Goal: Information Seeking & Learning: Learn about a topic

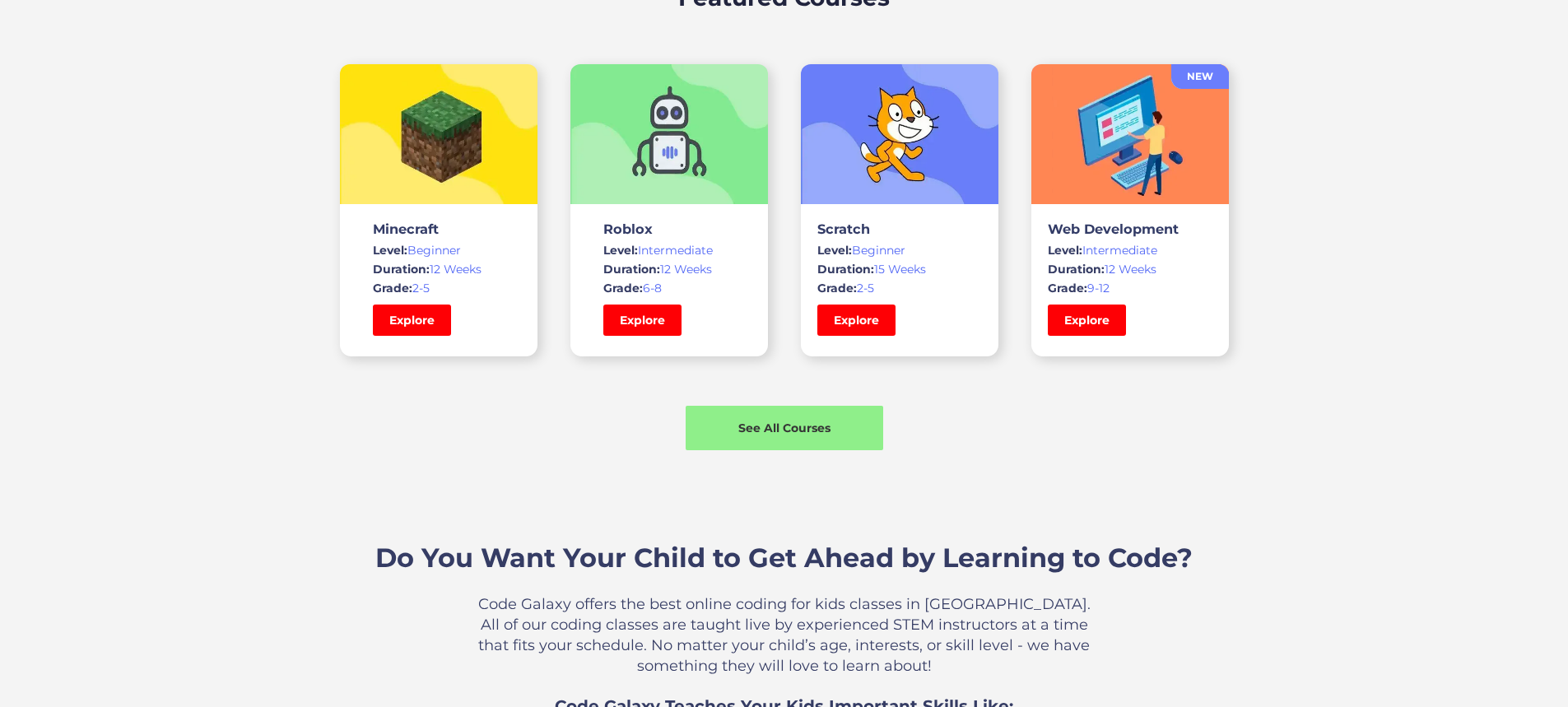
scroll to position [1235, 0]
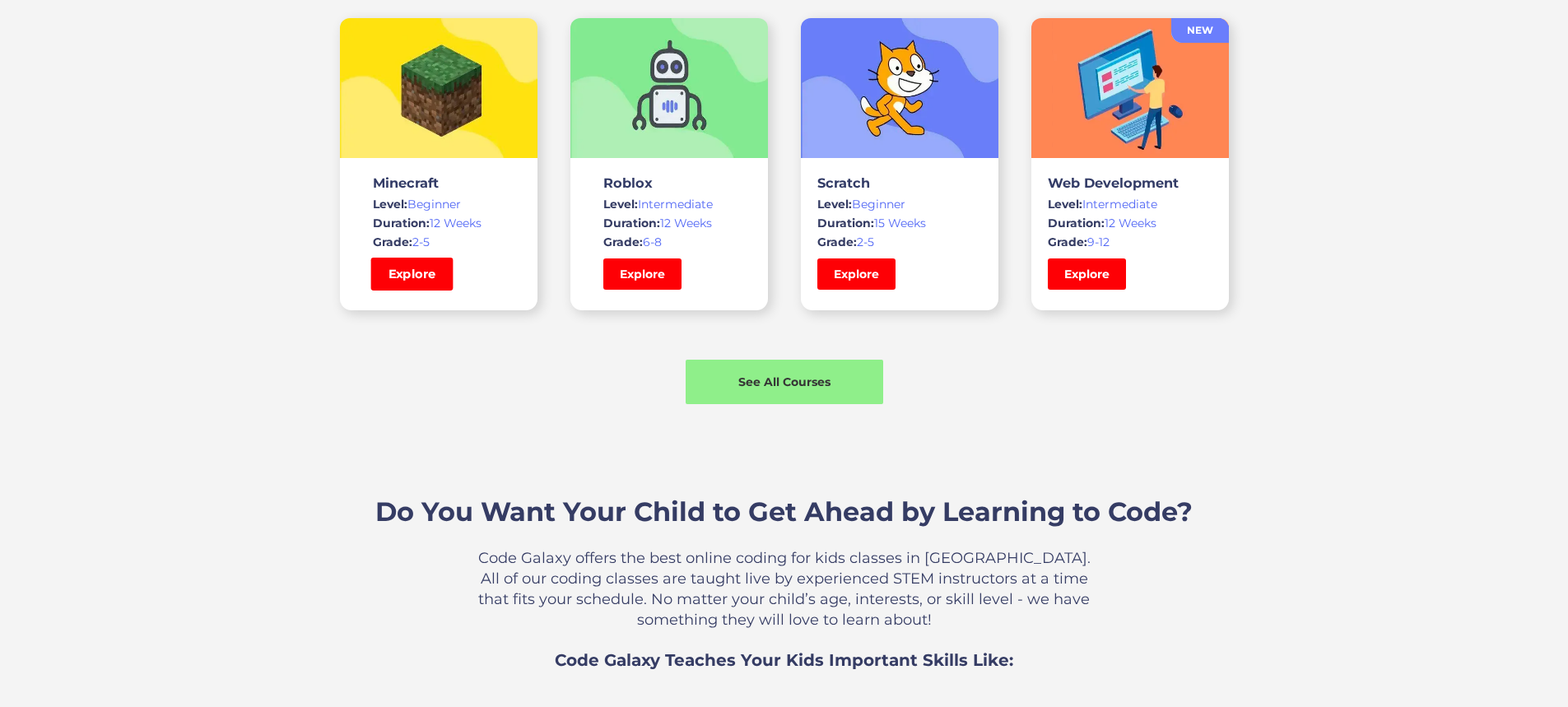
click at [377, 291] on link "Explore" at bounding box center [411, 274] width 82 height 33
click at [643, 291] on link "Explore" at bounding box center [641, 274] width 82 height 33
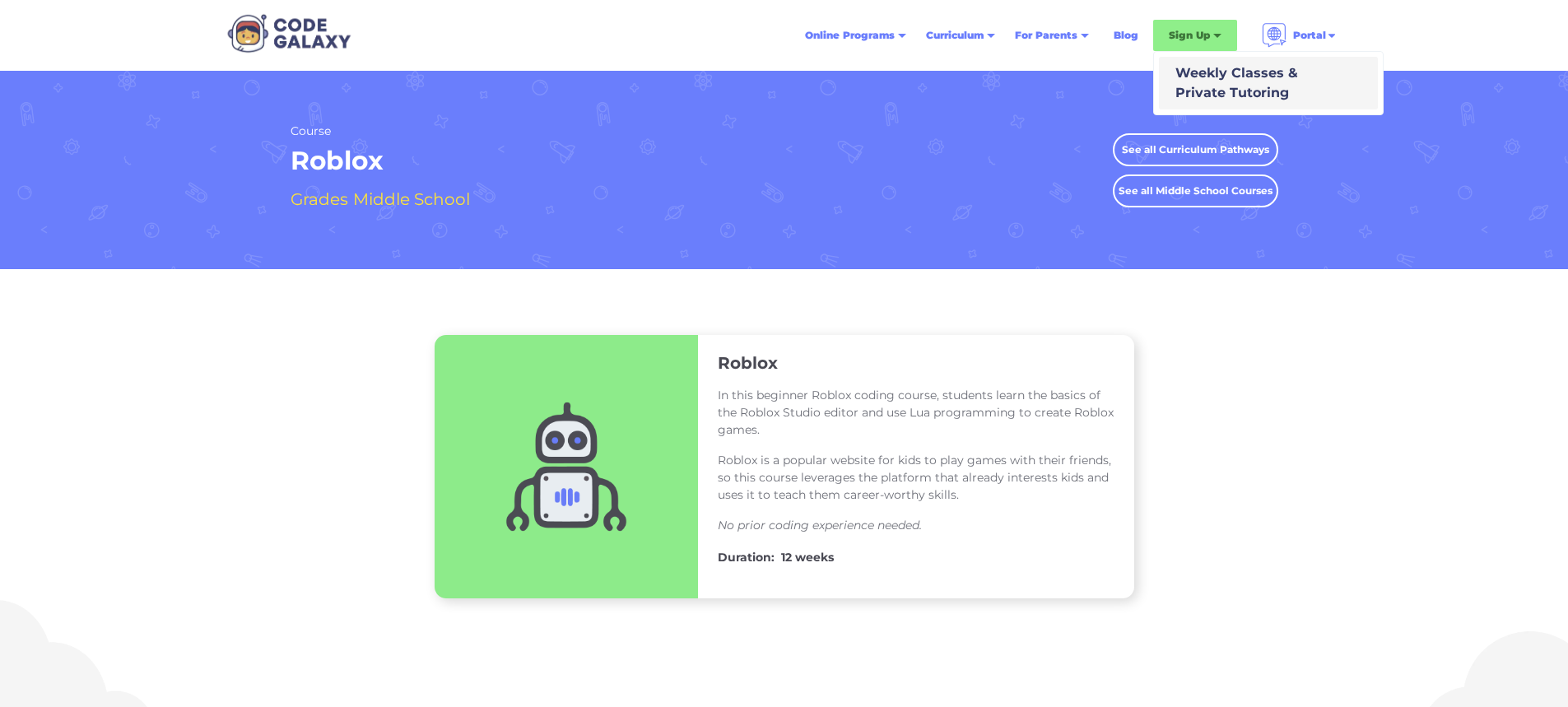
click at [1195, 71] on div "Weekly Classes & Private Tutoring" at bounding box center [1234, 83] width 129 height 40
